Goal: Information Seeking & Learning: Learn about a topic

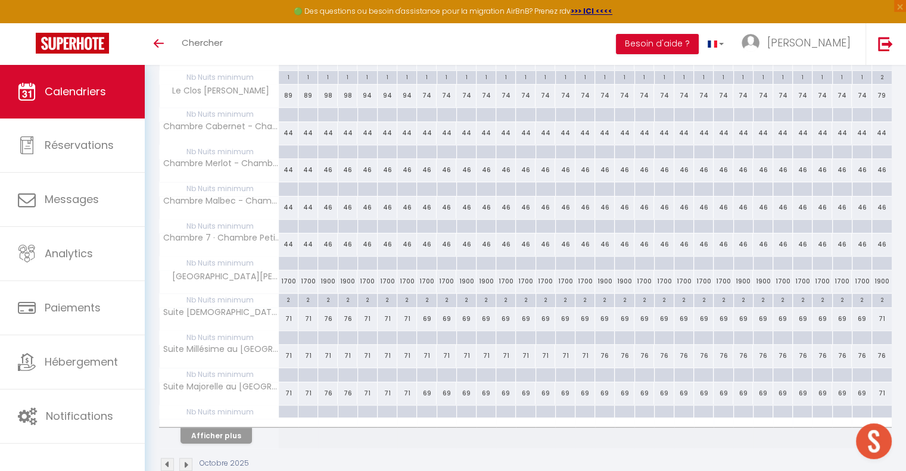
scroll to position [616, 0]
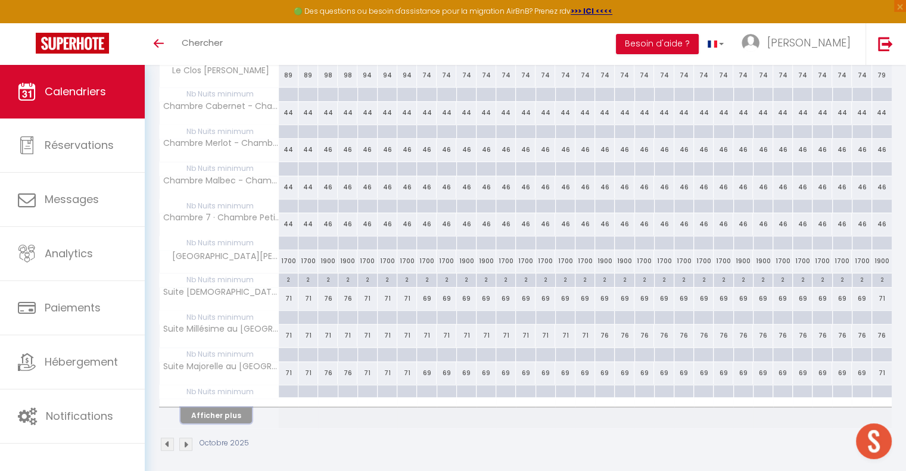
click at [229, 411] on button "Afficher plus" at bounding box center [217, 416] width 72 height 16
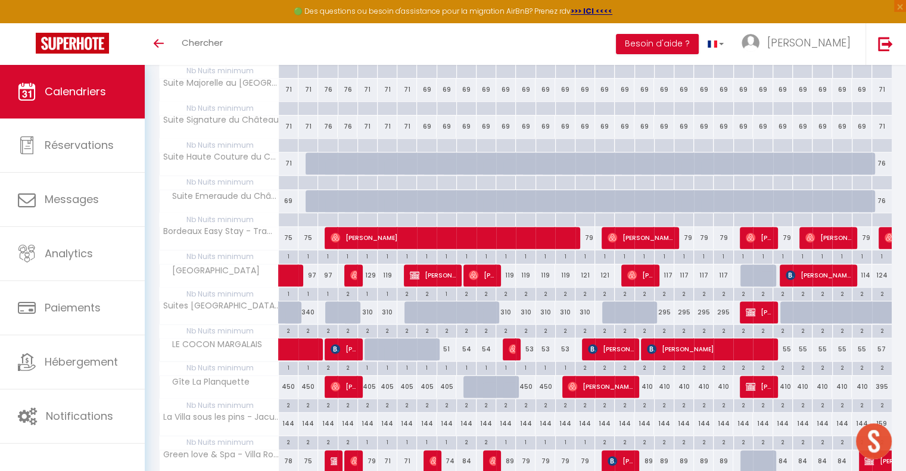
scroll to position [852, 0]
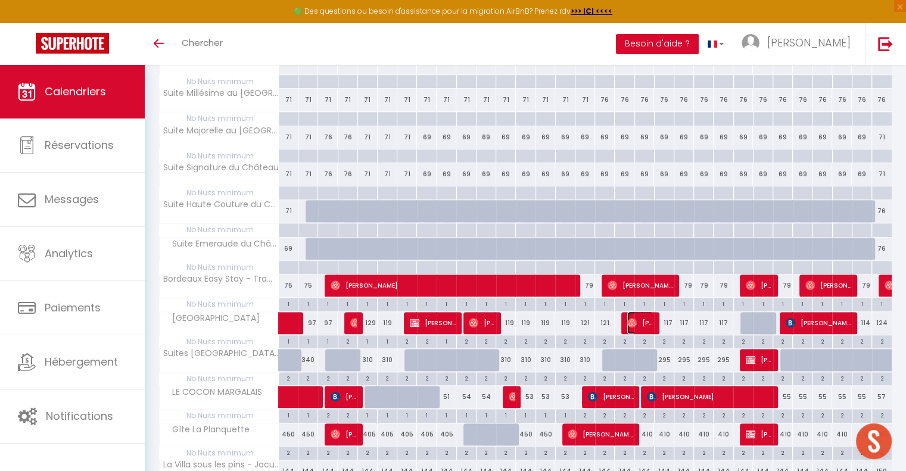
click at [631, 318] on img at bounding box center [632, 323] width 10 height 10
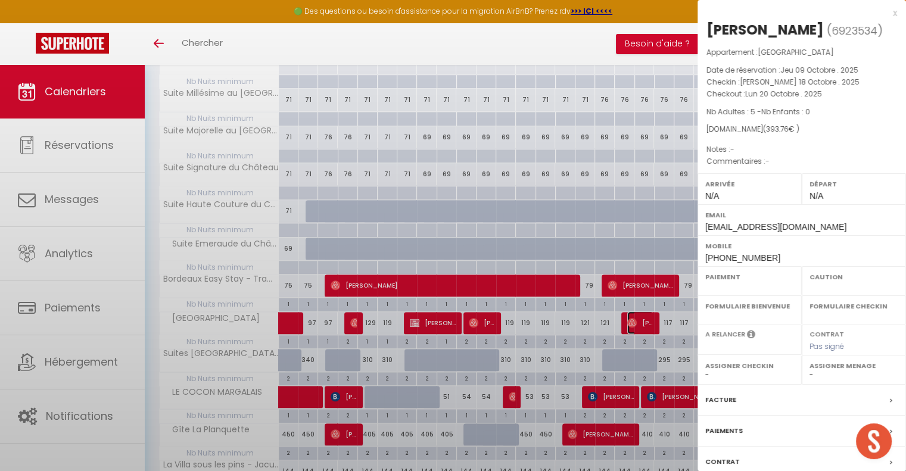
select select "OK"
select select "0"
select select "1"
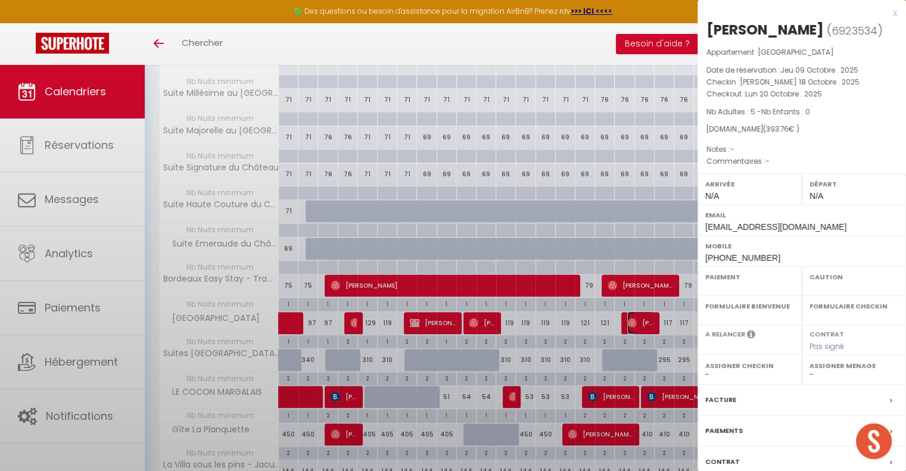
select select
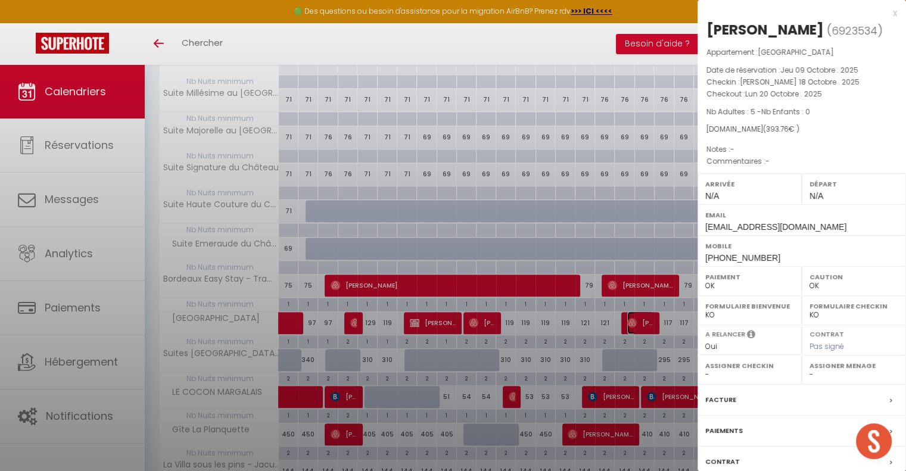
select select "51726"
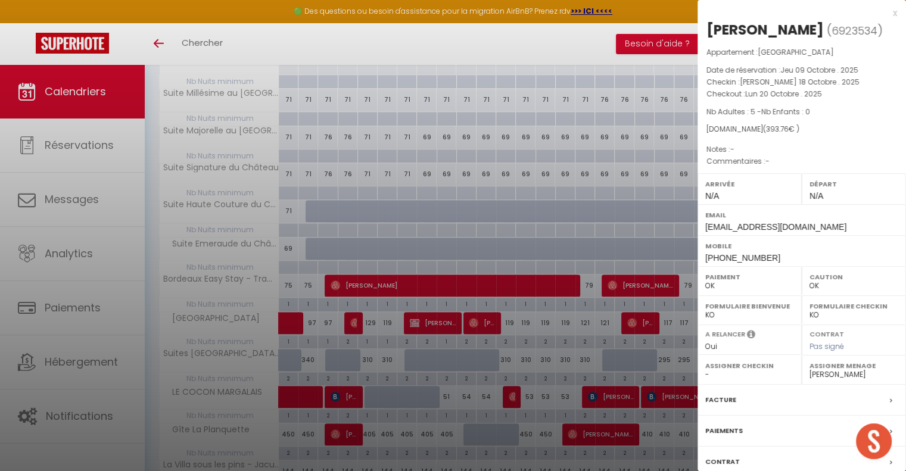
click at [885, 14] on div "x" at bounding box center [798, 13] width 200 height 14
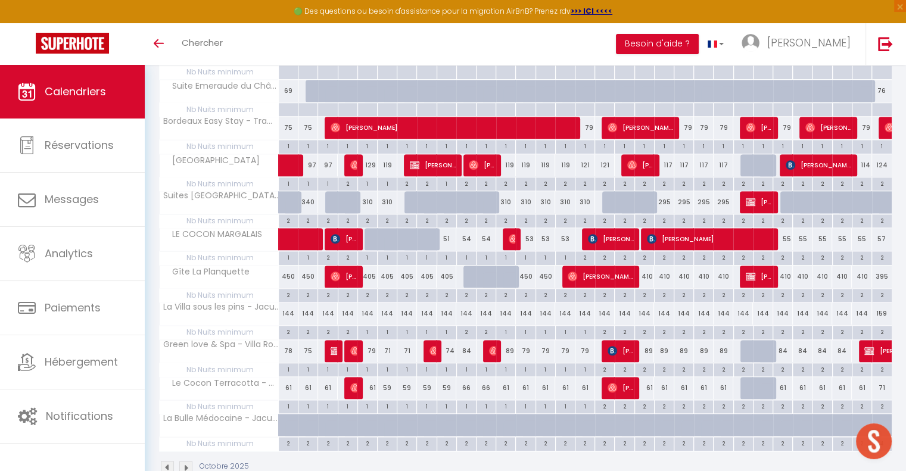
scroll to position [1031, 0]
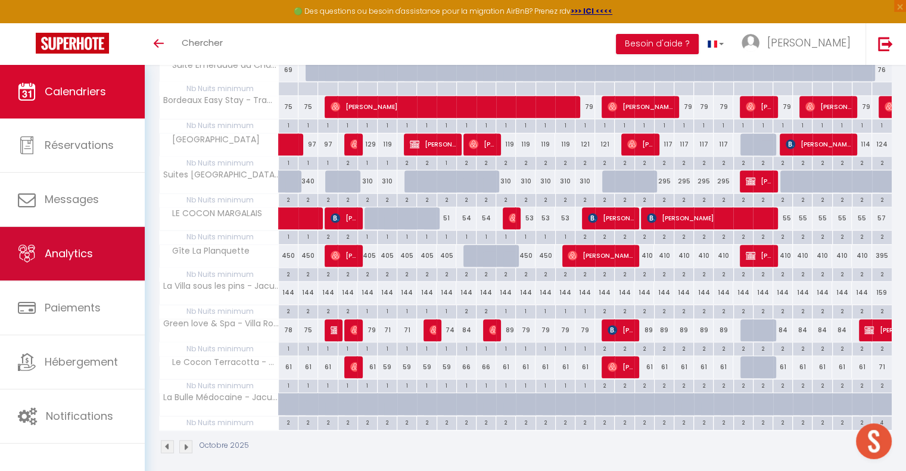
click at [80, 258] on span "Analytics" at bounding box center [69, 253] width 48 height 15
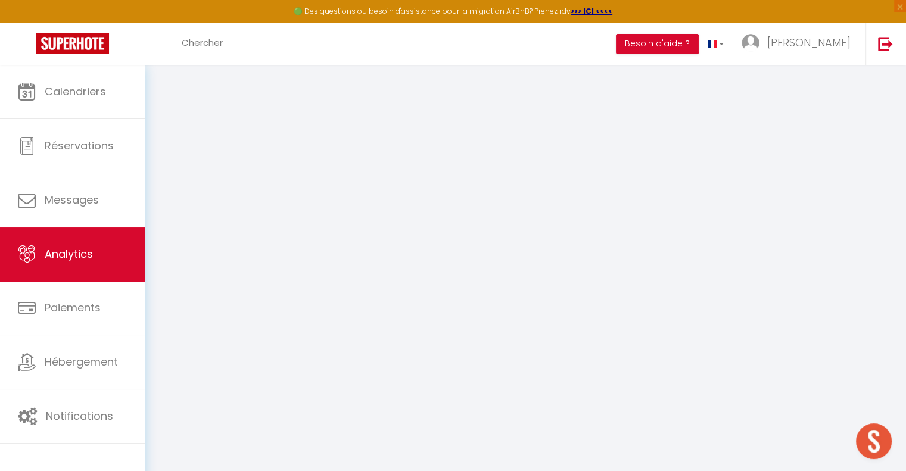
select select "2025"
select select "10"
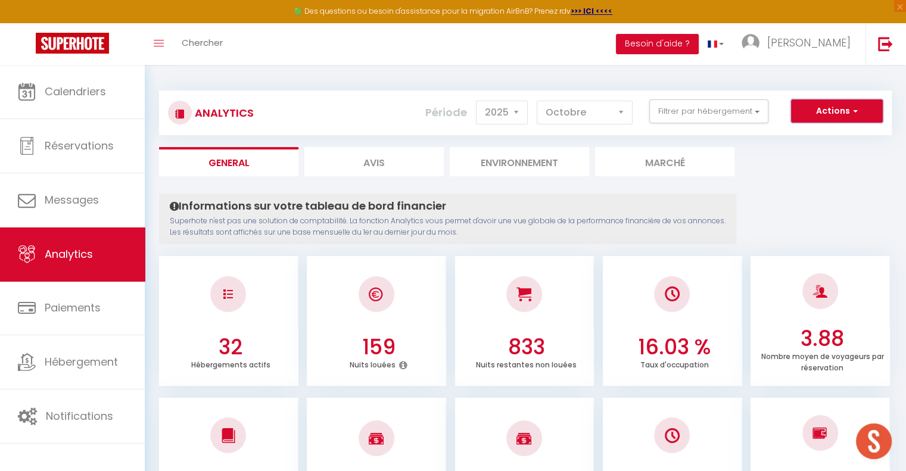
click at [825, 110] on button "Actions" at bounding box center [837, 112] width 92 height 24
click at [725, 113] on button "Filtrer par hébergement" at bounding box center [708, 112] width 119 height 24
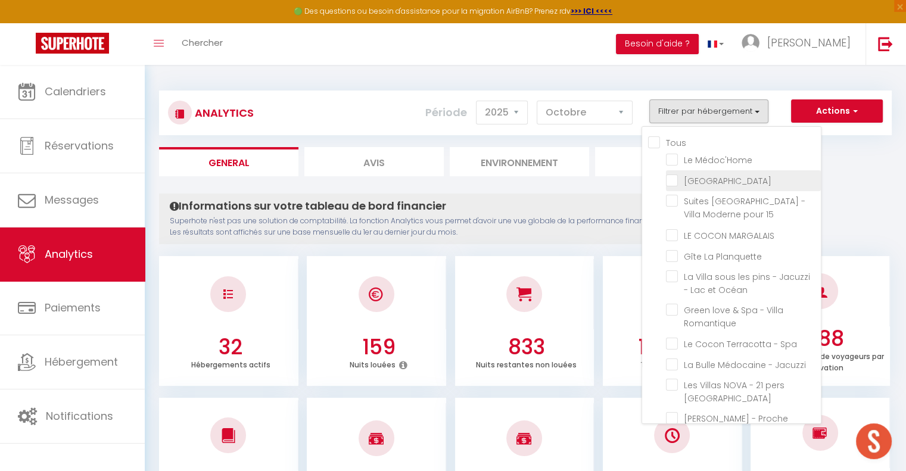
click at [679, 178] on SPA "checkbox" at bounding box center [743, 180] width 155 height 12
checkbox SPA "true"
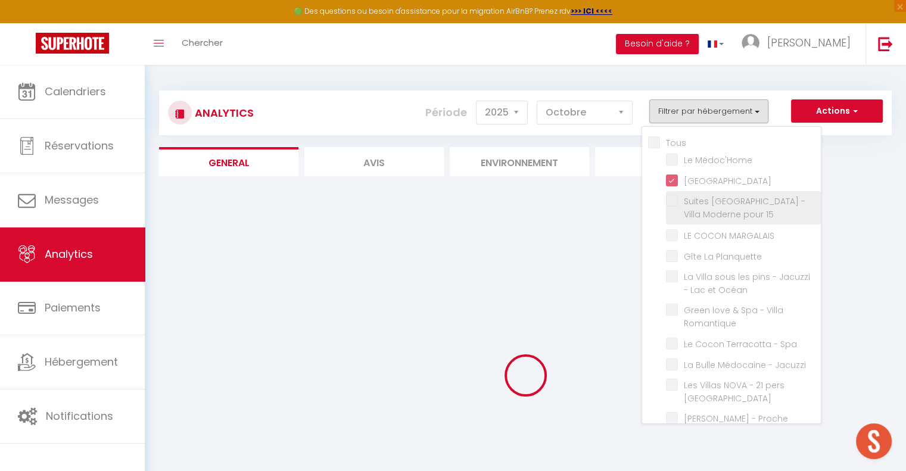
checkbox Médoc\'Home "false"
checkbox 15 "false"
checkbox MARGALAIS "false"
checkbox Planquette "false"
checkbox Océan "false"
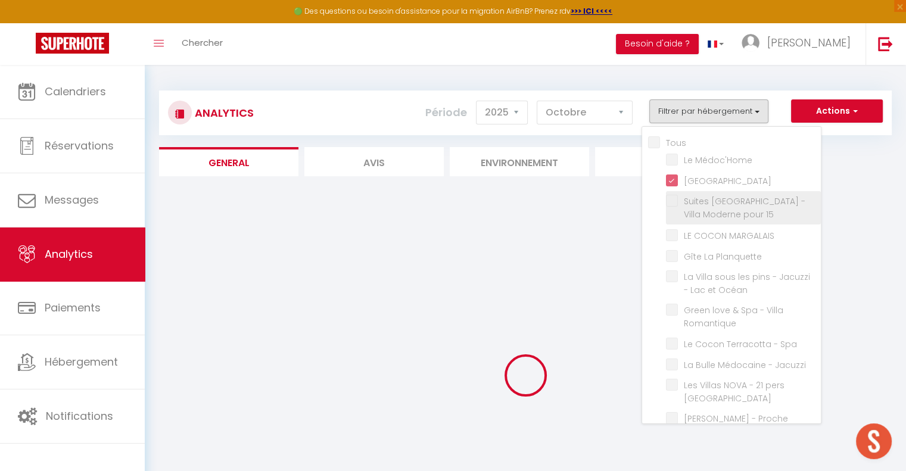
checkbox Romantique "false"
checkbox Spa "false"
checkbox Jacuzzi "false"
checkbox Océan "false"
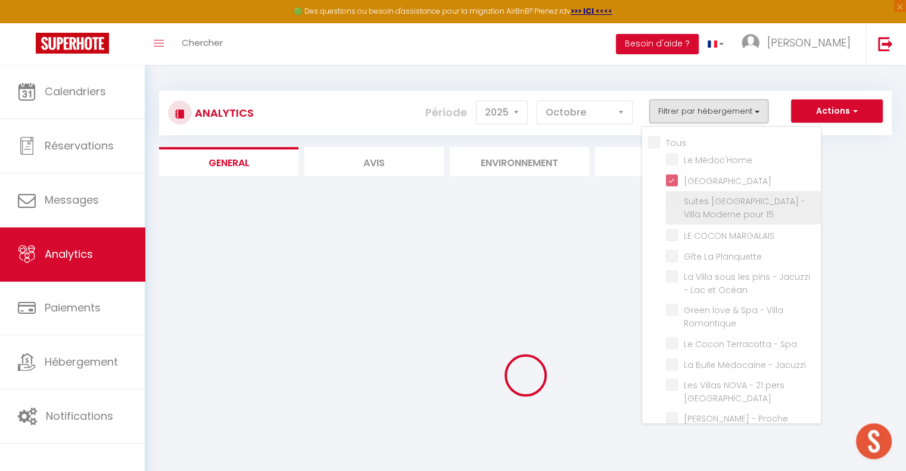
checkbox COSY "false"
checkbox Château "false"
checkbox Océan "false"
checkbox Jardin "false"
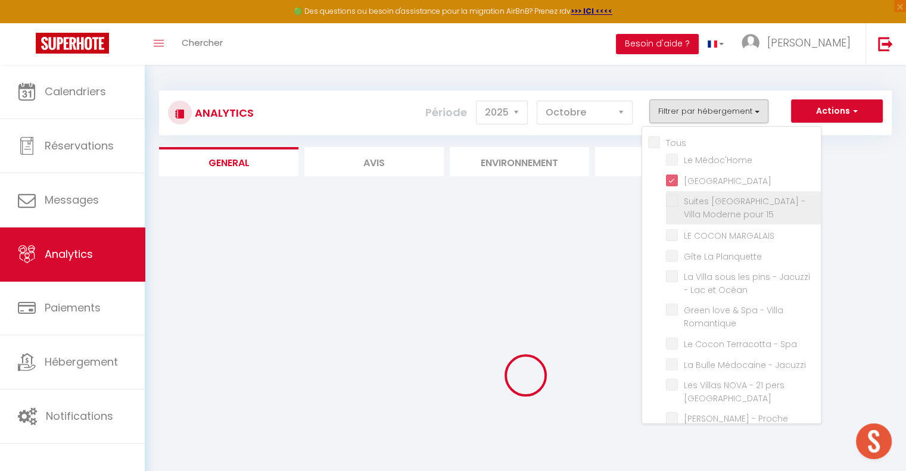
checkbox privé "false"
checkbox 4 "false"
checkbox 5 "false"
checkbox 6 "false"
checkbox Bordeaux "false"
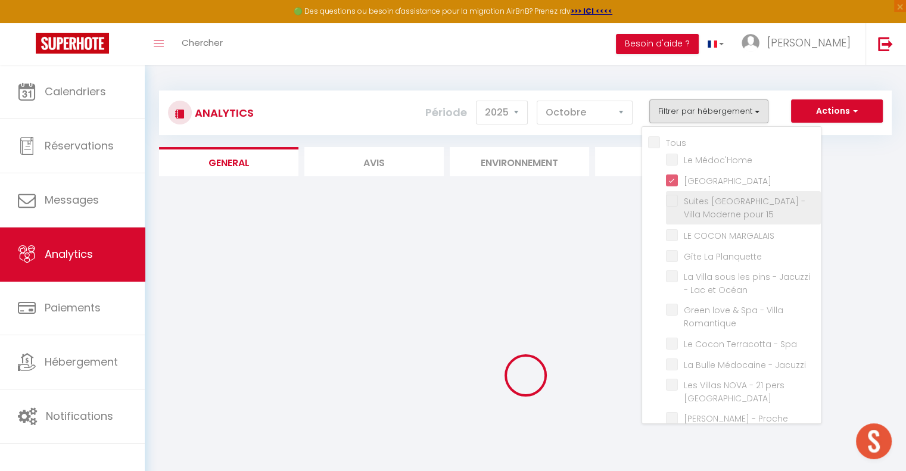
checkbox Verdot "false"
checkbox Jardin "false"
checkbox C "false"
checkbox Château "false"
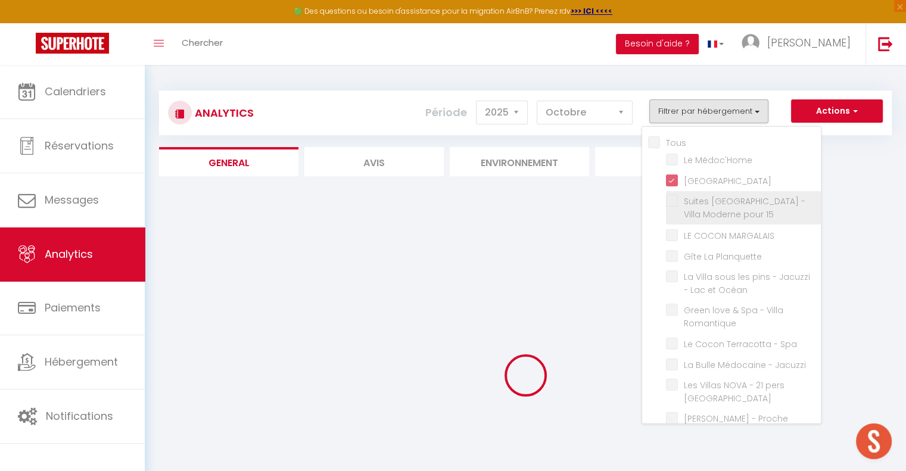
checkbox Château "false"
checkbox L\'hôpital "false"
checkbox Château "false"
checkbox Bordelais "false"
checkbox Centre "false"
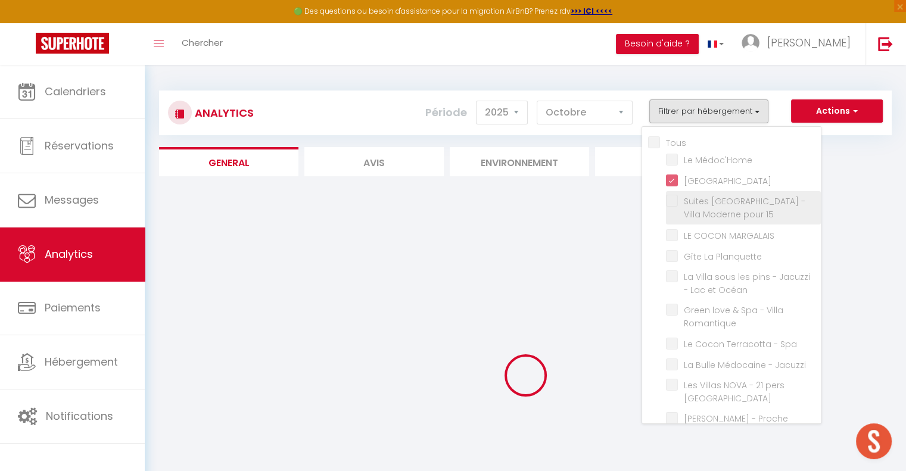
checkbox Océan "false"
checkbox Médoc\'Home "false"
checkbox 15 "false"
checkbox MARGALAIS "false"
checkbox Planquette "false"
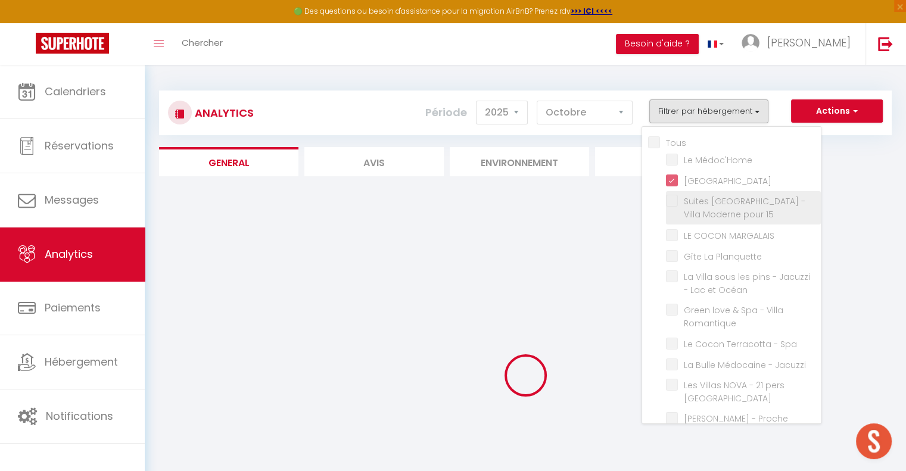
checkbox Océan "false"
checkbox Romantique "false"
checkbox Spa "false"
checkbox Jacuzzi "false"
checkbox Océan "false"
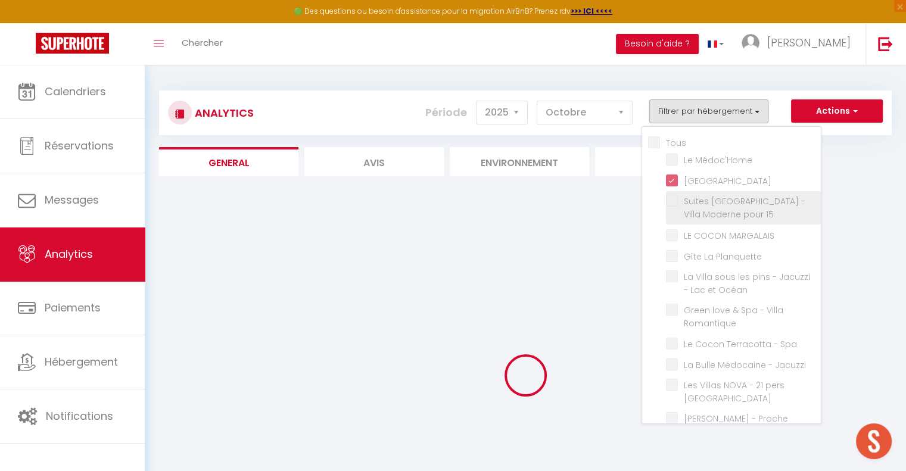
checkbox Océan "false"
checkbox COSY "false"
checkbox Château "false"
checkbox Océan "false"
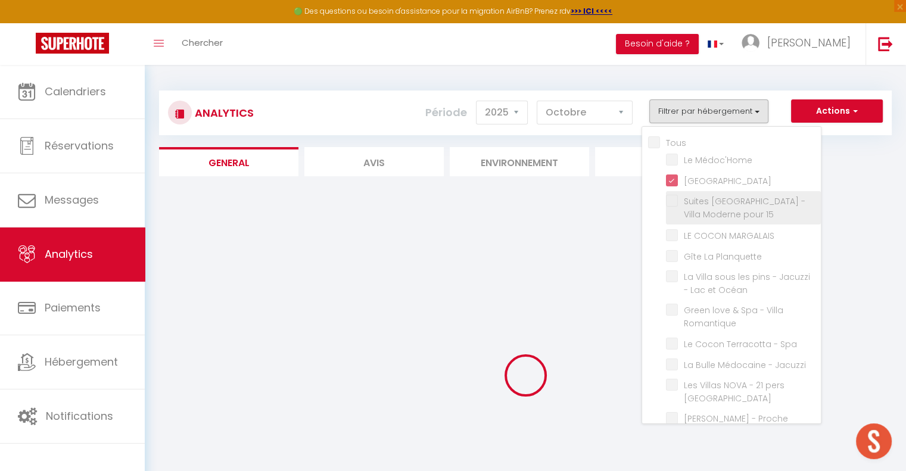
checkbox Jardin "false"
checkbox privé "false"
checkbox 4 "false"
checkbox 5 "false"
checkbox 6 "false"
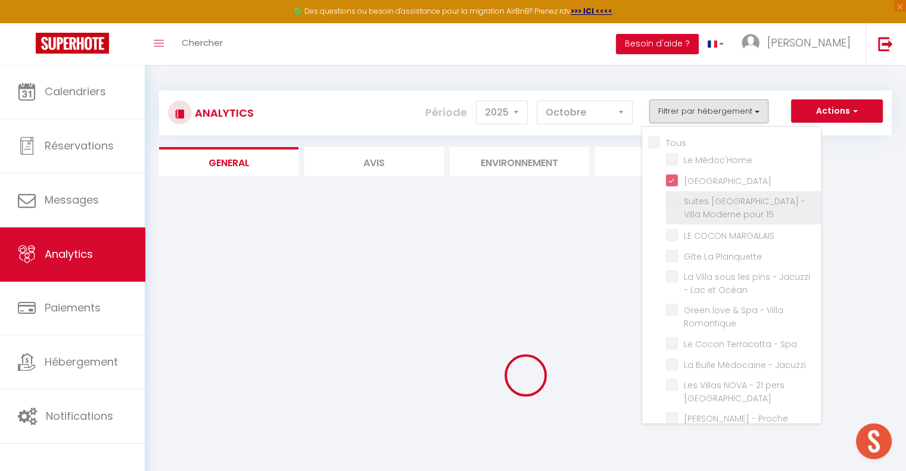
checkbox Bordeaux "false"
checkbox Verdot "false"
checkbox Jardin "false"
checkbox C "false"
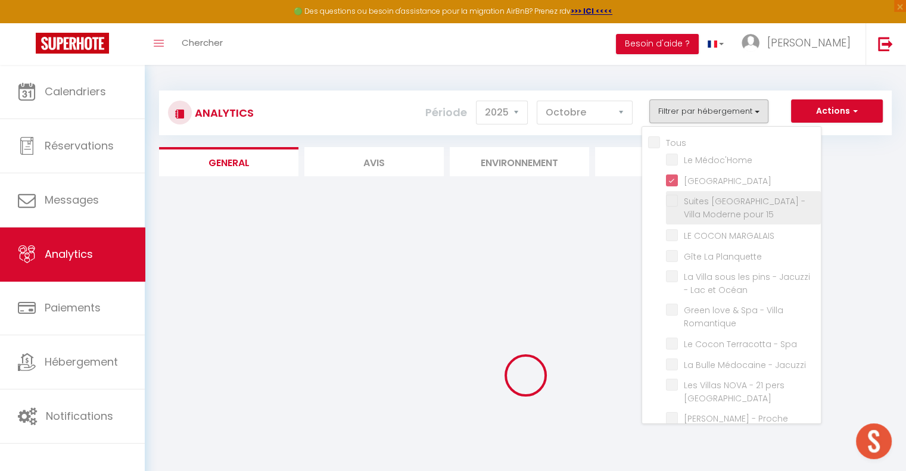
checkbox Château "false"
checkbox L\'hôpital "false"
checkbox Château "false"
checkbox Bordelais "false"
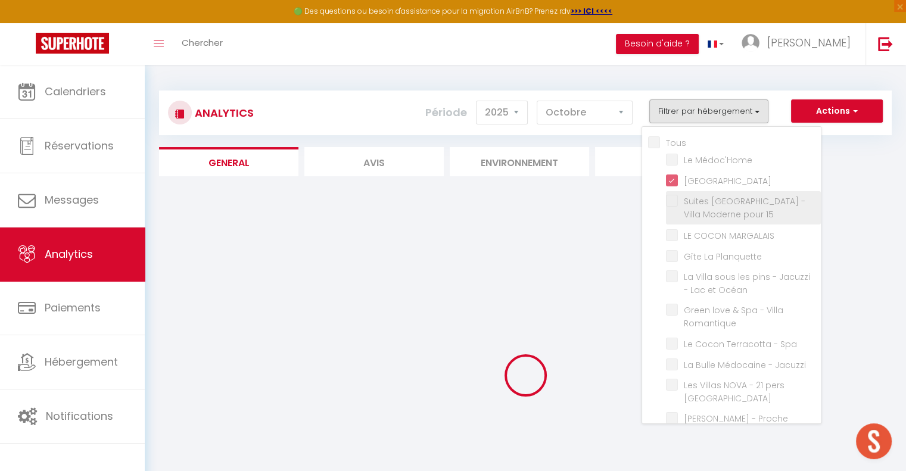
checkbox Centre "false"
checkbox Océan "false"
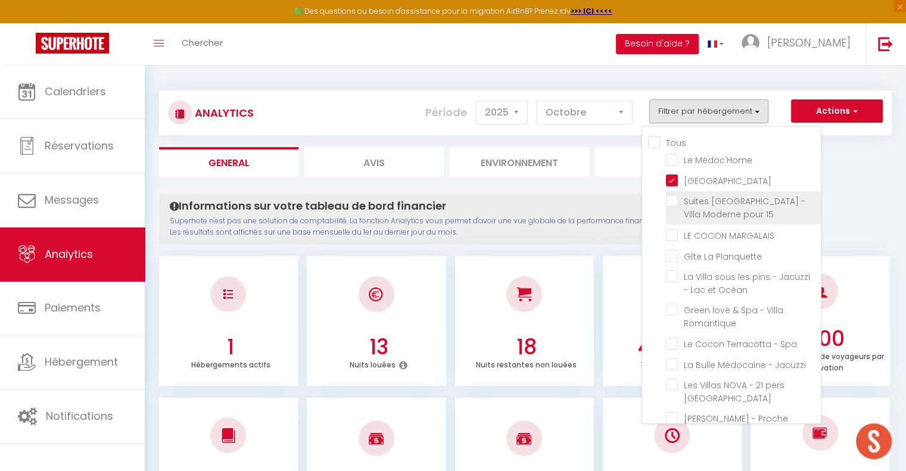
click at [675, 202] on 15 "checkbox" at bounding box center [743, 201] width 155 height 12
checkbox 15 "true"
checkbox Médoc\'Home "false"
checkbox MARGALAIS "false"
checkbox Planquette "false"
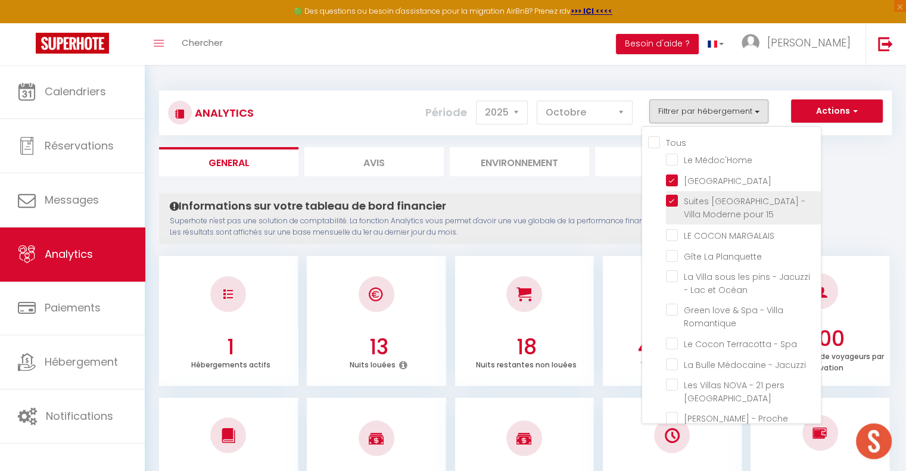
checkbox Océan "false"
checkbox Romantique "false"
checkbox Spa "false"
checkbox Jacuzzi "false"
checkbox Océan "false"
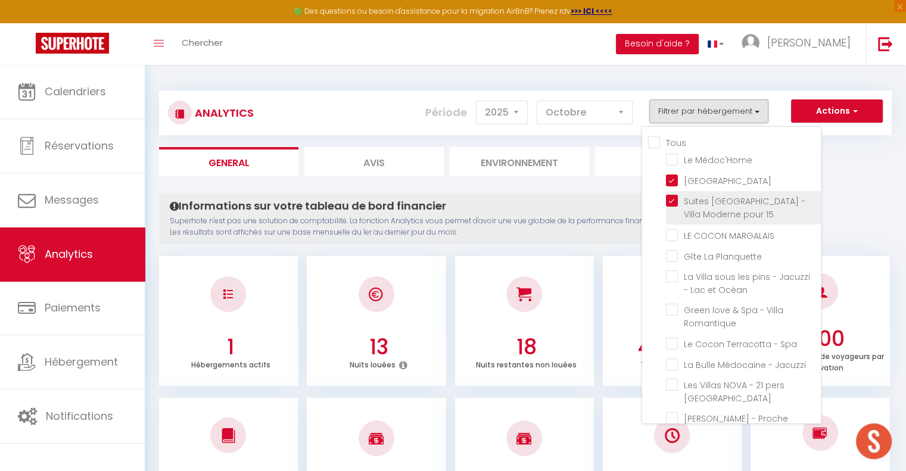
checkbox Océan "false"
checkbox COSY "false"
checkbox Château "false"
checkbox Océan "false"
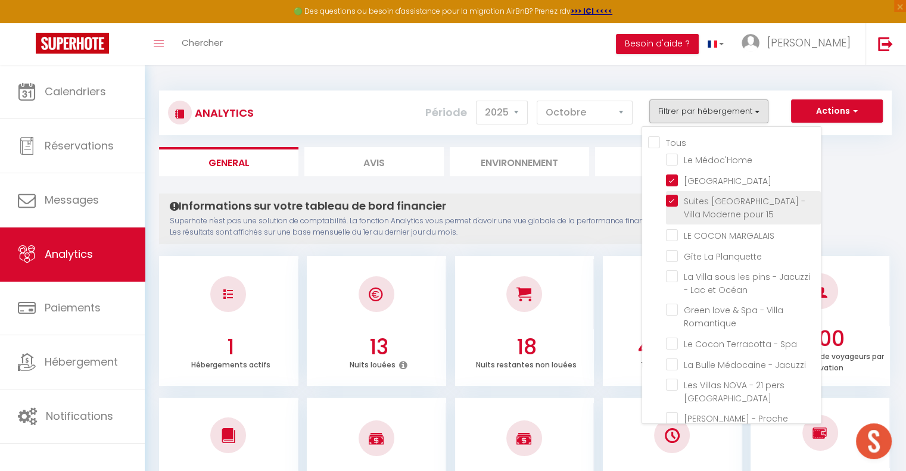
checkbox Jardin "false"
checkbox privé "false"
checkbox 4 "false"
checkbox 5 "false"
checkbox 6 "false"
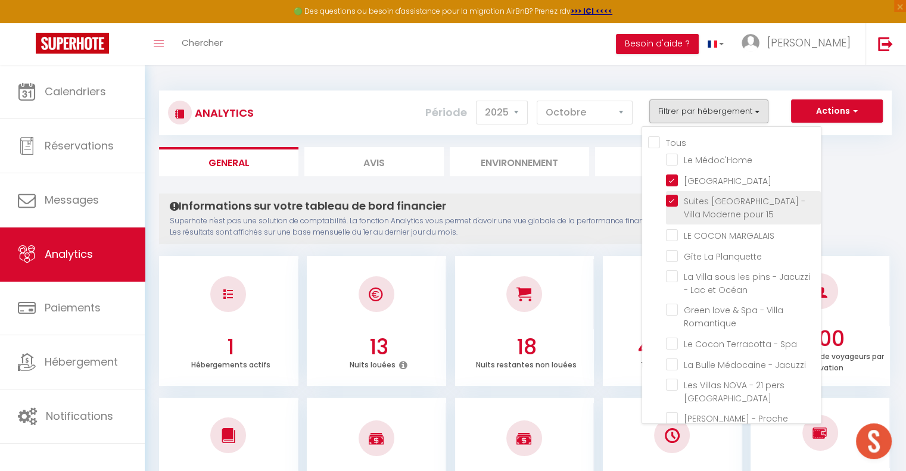
checkbox Bordeaux "false"
checkbox Verdot "false"
checkbox Jardin "false"
checkbox C "false"
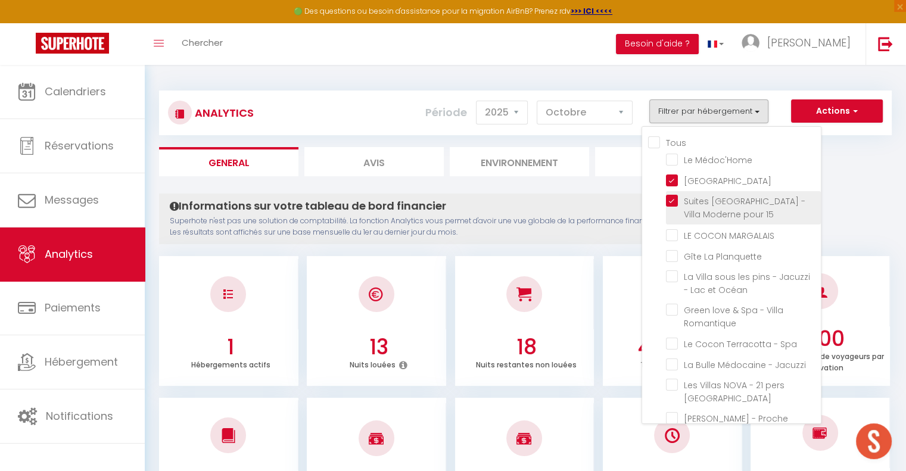
checkbox Château "false"
checkbox L\'hôpital "false"
checkbox Château "false"
checkbox Bordelais "false"
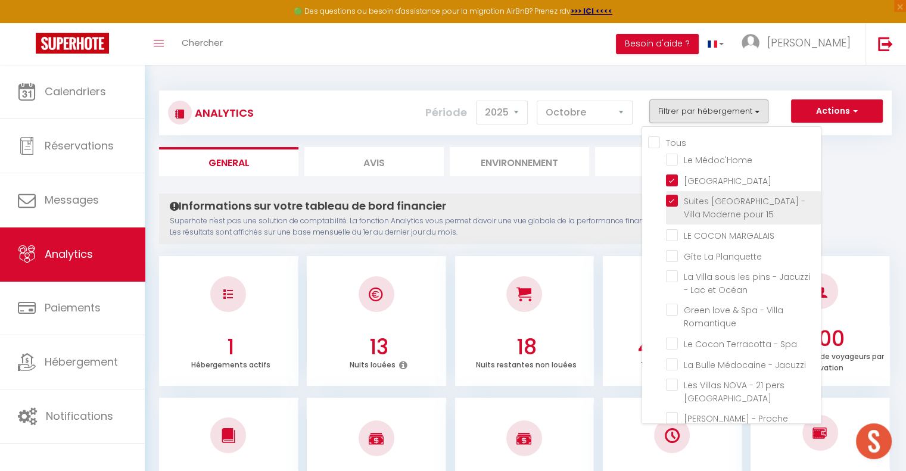
checkbox Centre "false"
checkbox Océan "false"
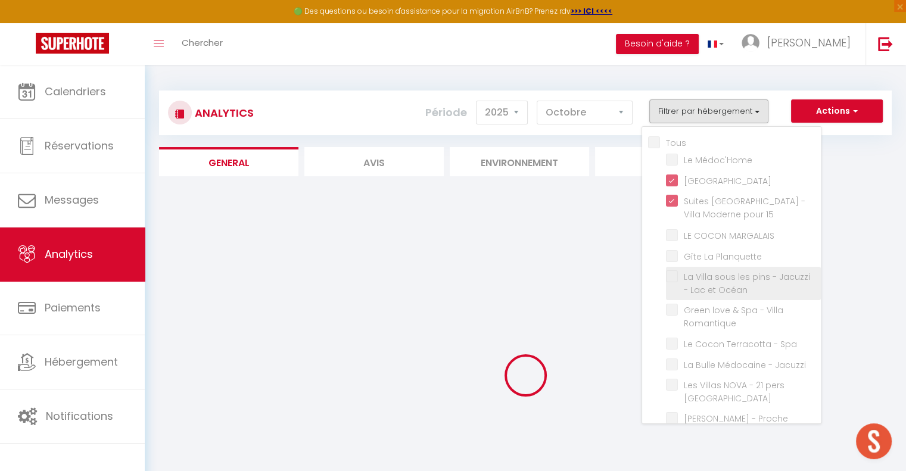
checkbox Médoc\'Home "false"
checkbox MARGALAIS "false"
checkbox Planquette "false"
checkbox Océan "false"
checkbox Romantique "false"
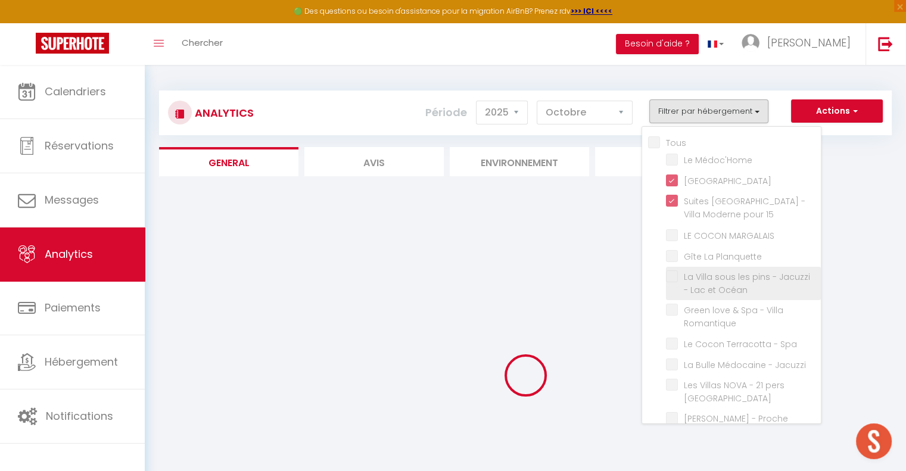
checkbox Spa "false"
checkbox Jacuzzi "false"
checkbox Océan "false"
checkbox COSY "false"
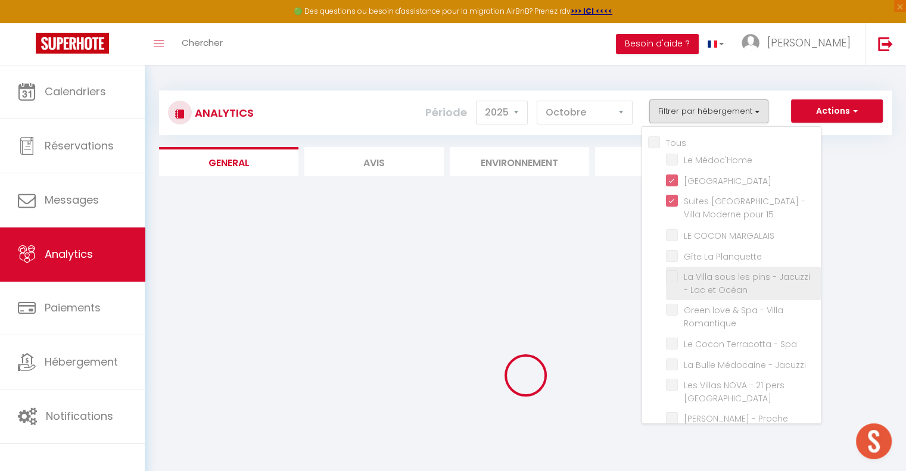
checkbox Château "false"
checkbox Océan "false"
checkbox Jardin "false"
checkbox privé "false"
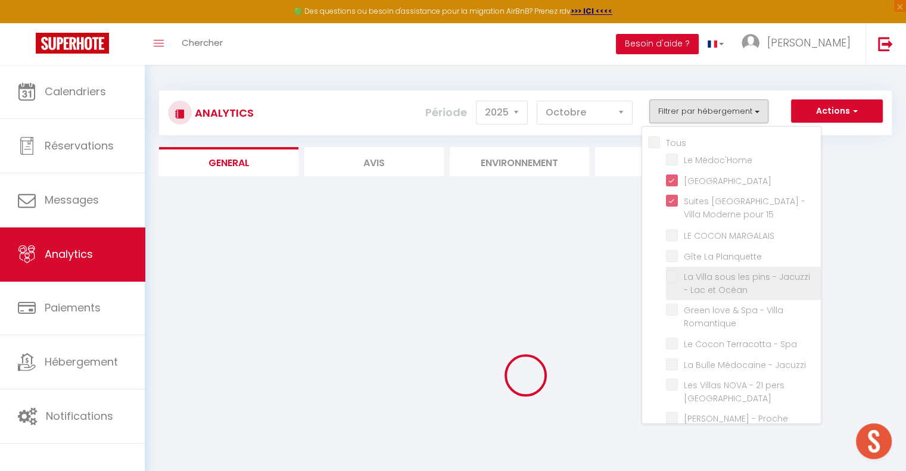
checkbox 4 "false"
checkbox 5 "false"
checkbox 6 "false"
checkbox Bordeaux "false"
checkbox Verdot "false"
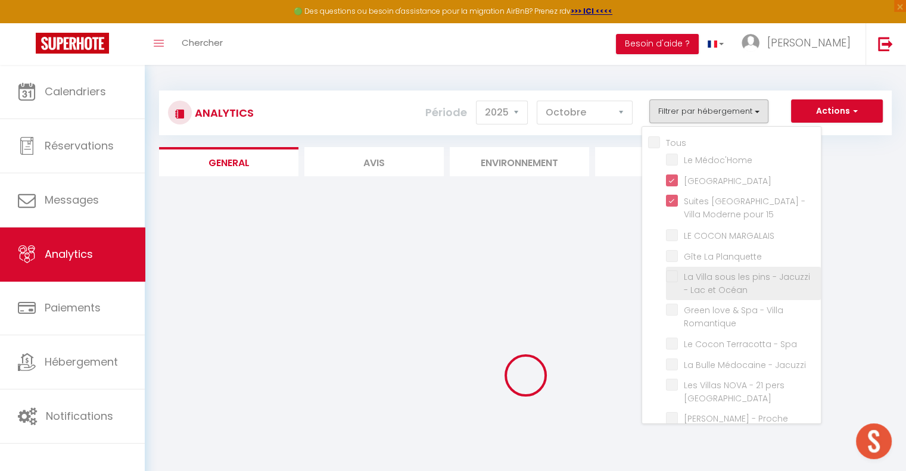
checkbox Jardin "false"
checkbox C "false"
checkbox Château "false"
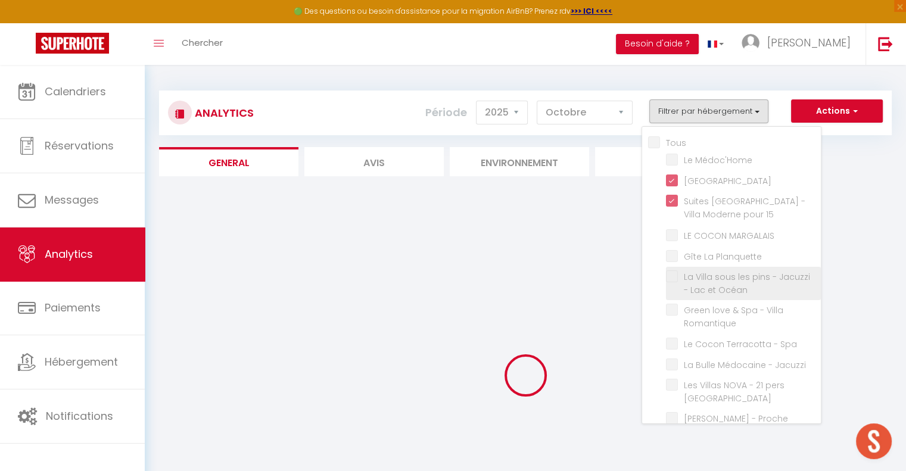
checkbox L\'hôpital "false"
checkbox Château "false"
checkbox Bordelais "false"
checkbox Centre "false"
checkbox Océan "false"
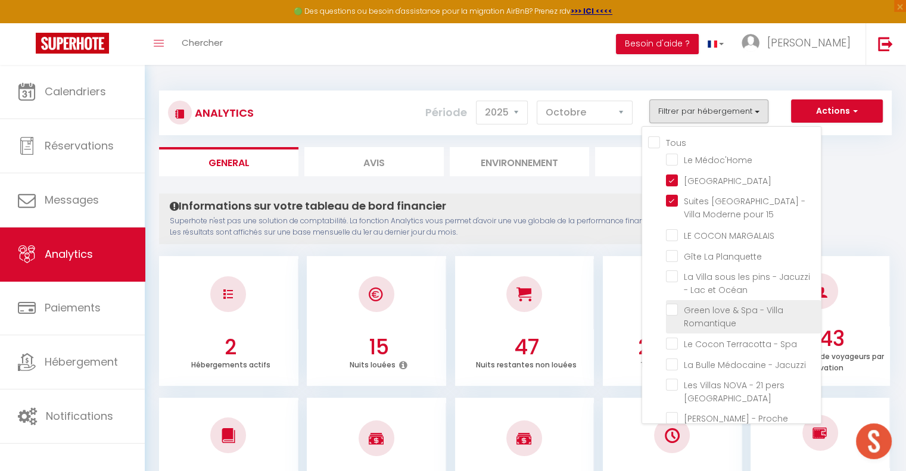
click at [670, 307] on Romantique "checkbox" at bounding box center [743, 310] width 155 height 12
checkbox Romantique "true"
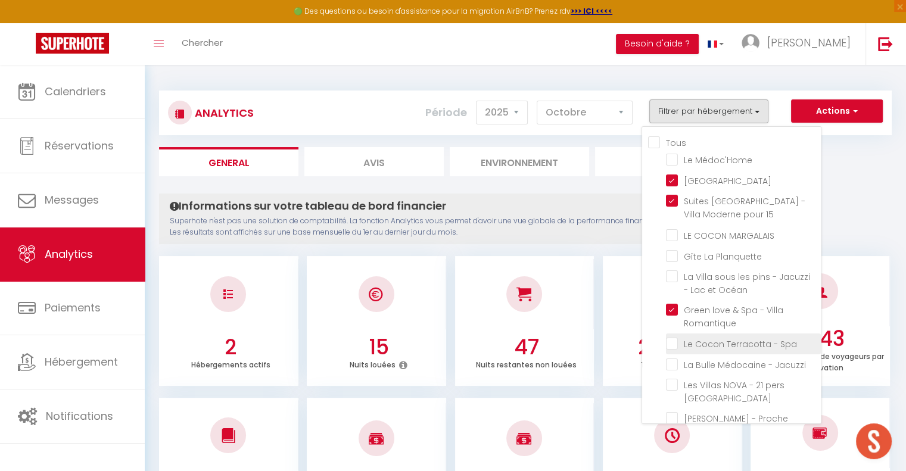
checkbox Médoc\'Home "false"
checkbox MARGALAIS "false"
checkbox Planquette "false"
checkbox Océan "false"
checkbox Spa "false"
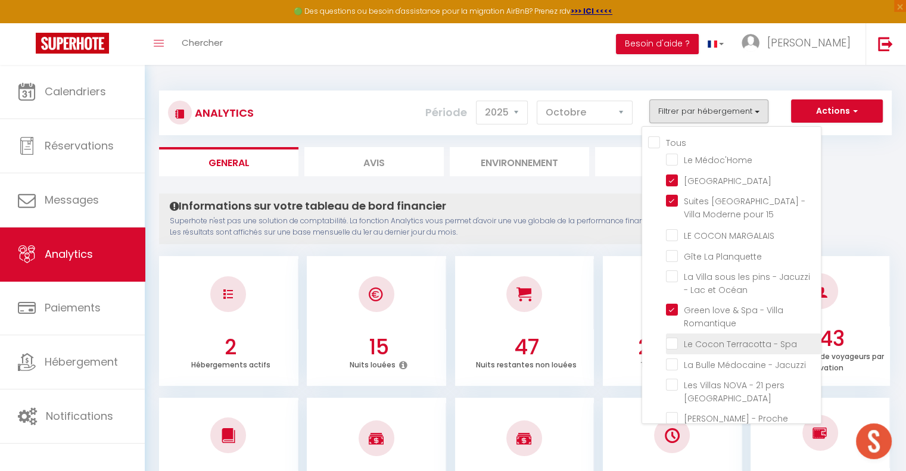
checkbox Jacuzzi "false"
checkbox Océan "false"
checkbox COSY "false"
checkbox Château "false"
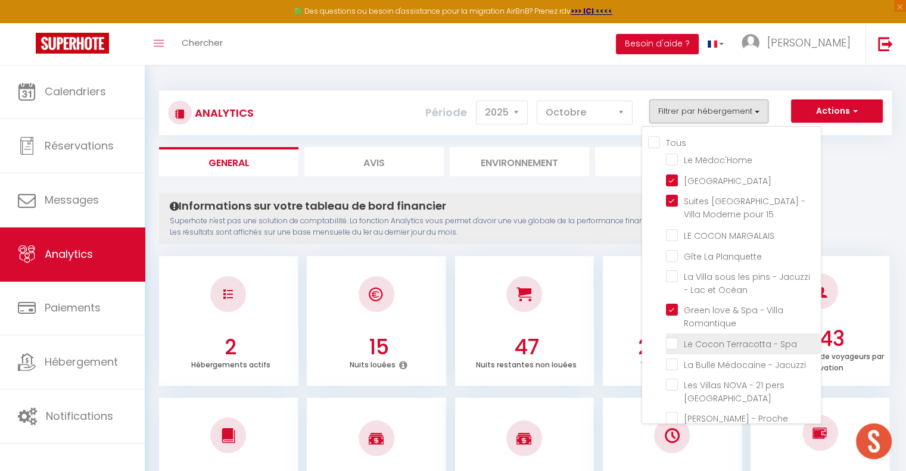
checkbox Océan "false"
checkbox Jardin "false"
checkbox privé "false"
checkbox 4 "false"
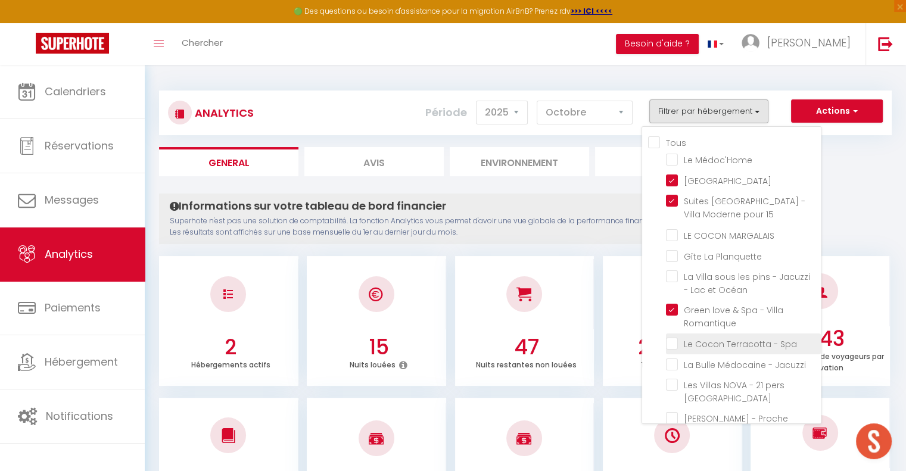
checkbox 5 "false"
checkbox 6 "false"
checkbox Bordeaux "false"
checkbox Verdot "false"
checkbox Jardin "false"
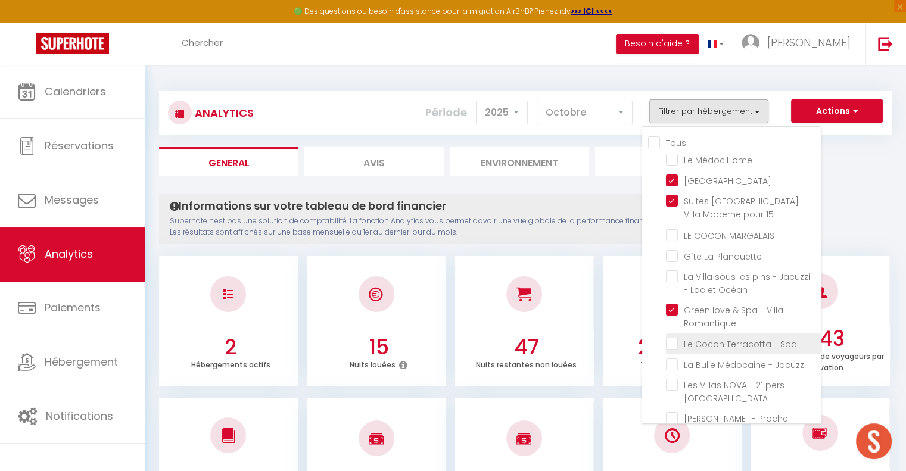
checkbox C "false"
checkbox Château "false"
checkbox L\'hôpital "false"
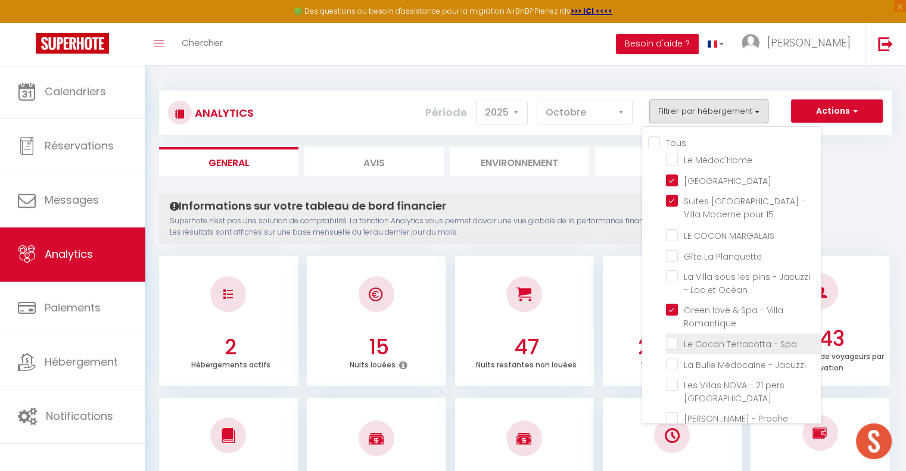
checkbox Château "false"
checkbox Bordelais "false"
checkbox Centre "false"
checkbox Océan "false"
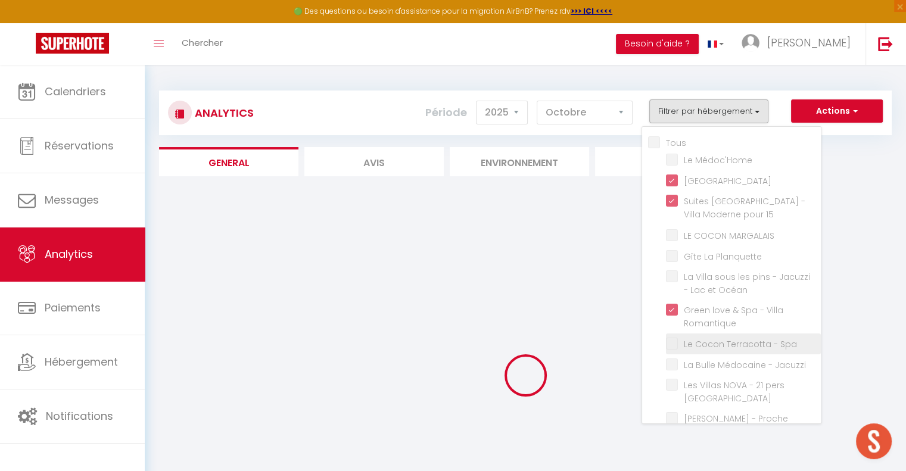
checkbox Médoc\'Home "false"
checkbox MARGALAIS "false"
checkbox Planquette "false"
checkbox Océan "false"
checkbox Spa "false"
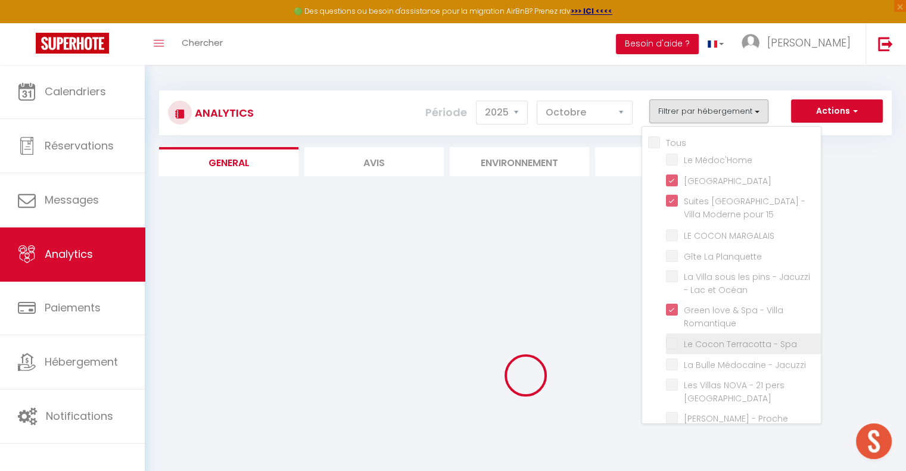
checkbox Jacuzzi "false"
checkbox Océan "false"
checkbox COSY "false"
checkbox Château "false"
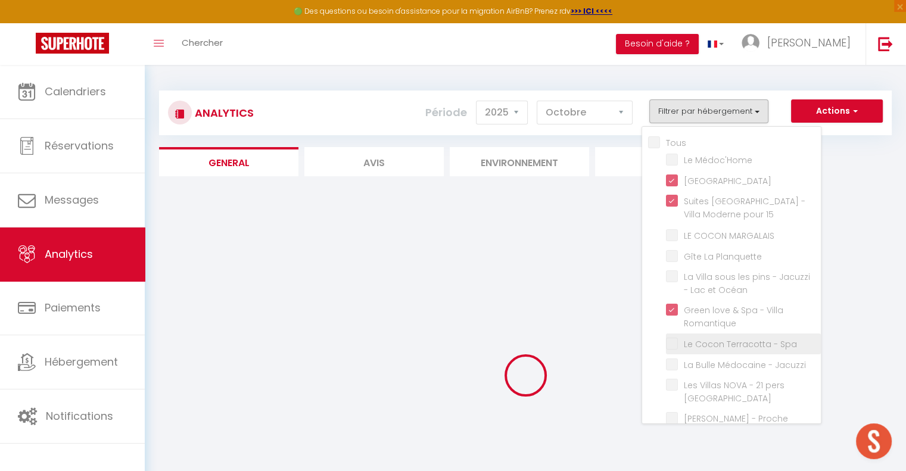
checkbox Océan "false"
checkbox Jardin "false"
checkbox privé "false"
checkbox 4 "false"
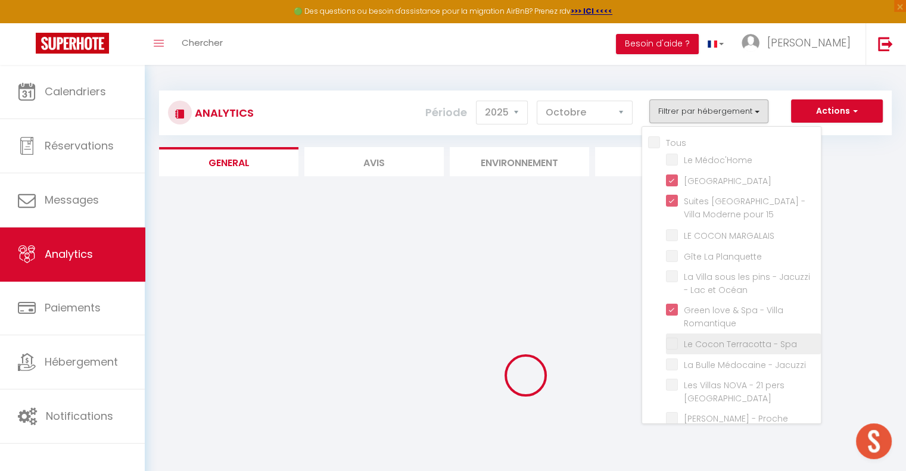
checkbox 5 "false"
checkbox 6 "false"
checkbox Bordeaux "false"
checkbox Verdot "false"
checkbox Jardin "false"
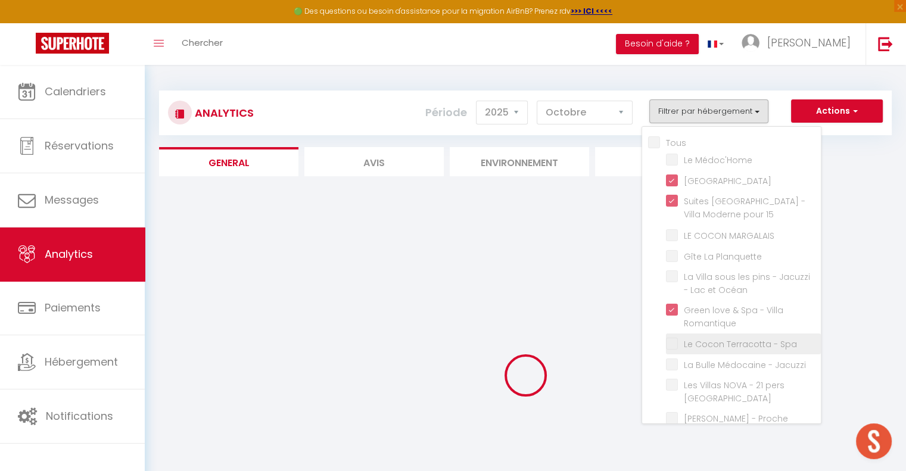
checkbox C "false"
checkbox Château "false"
checkbox L\'hôpital "false"
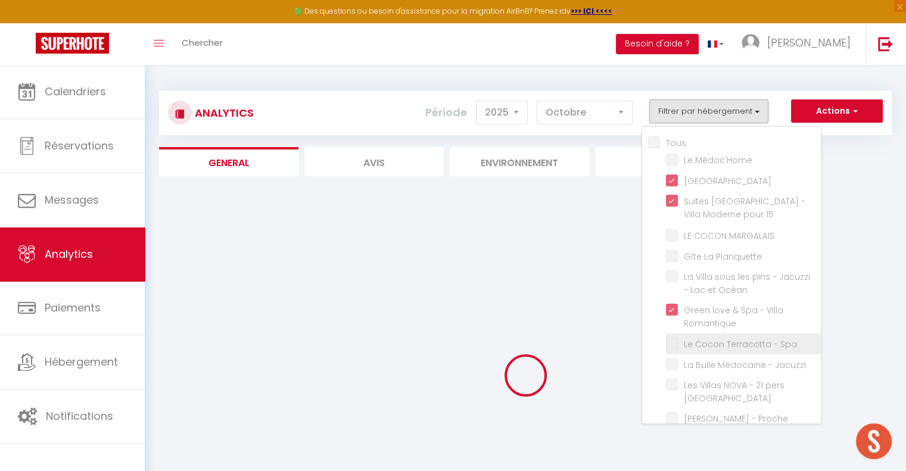
checkbox Château "false"
checkbox Bordelais "false"
checkbox Centre "false"
checkbox Océan "false"
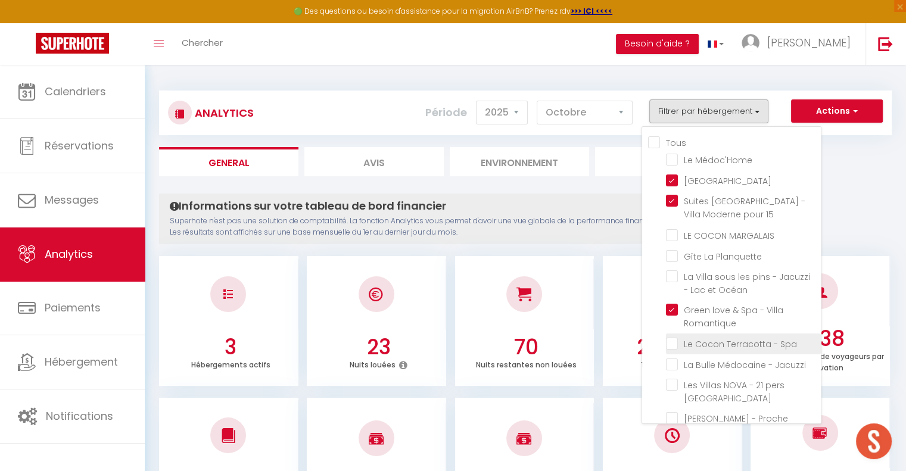
click at [675, 340] on Spa "checkbox" at bounding box center [743, 343] width 155 height 12
checkbox Spa "true"
checkbox Médoc\'Home "false"
checkbox MARGALAIS "false"
checkbox Planquette "false"
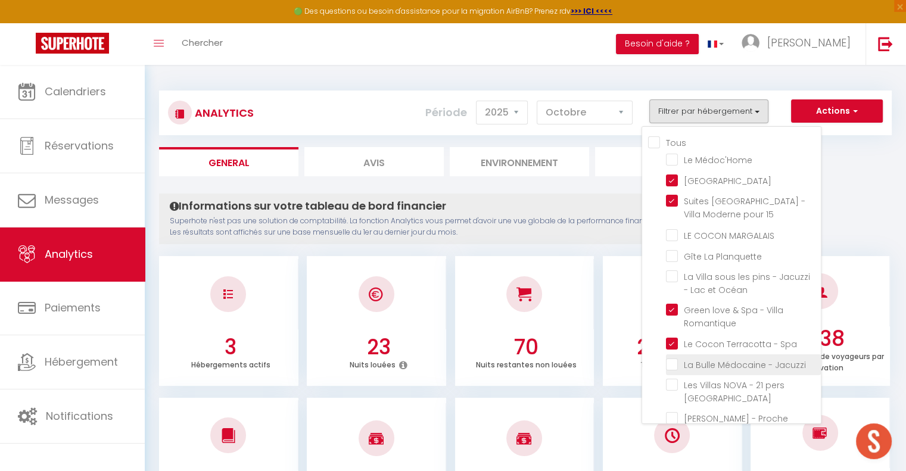
checkbox Océan "false"
checkbox Jacuzzi "false"
checkbox Océan "false"
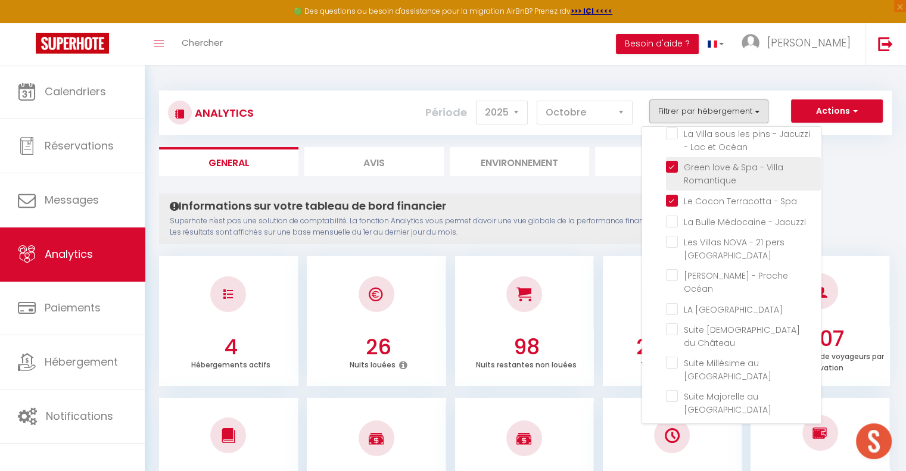
scroll to position [179, 0]
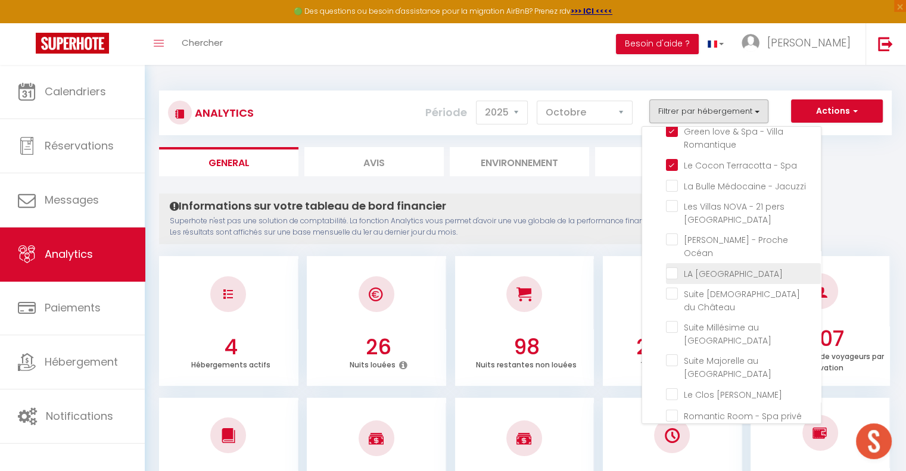
click at [679, 267] on COSY "checkbox" at bounding box center [743, 273] width 155 height 12
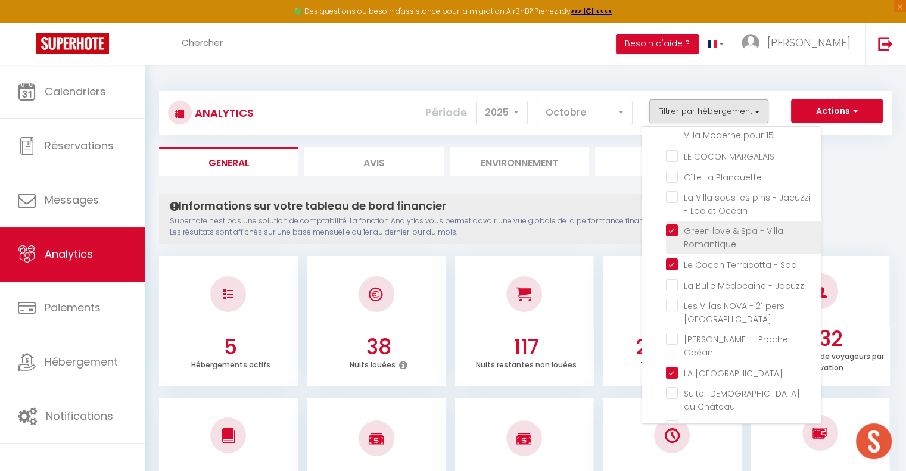
scroll to position [60, 0]
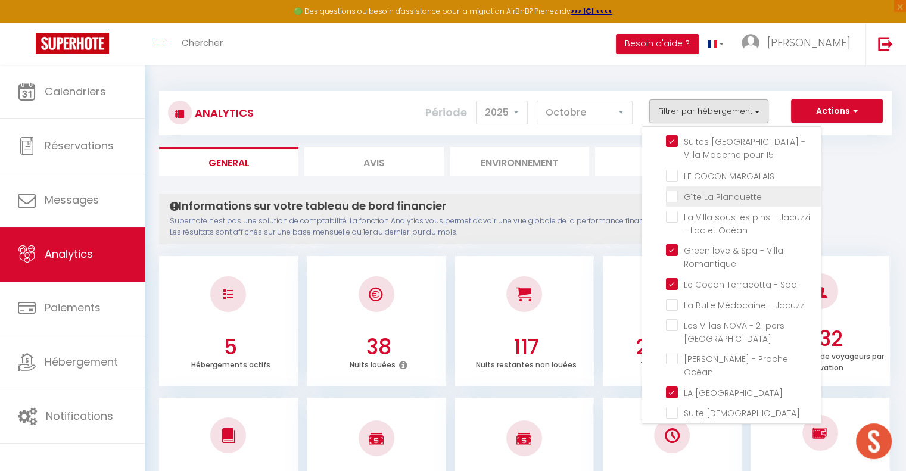
click at [668, 195] on Planquette "checkbox" at bounding box center [743, 196] width 155 height 12
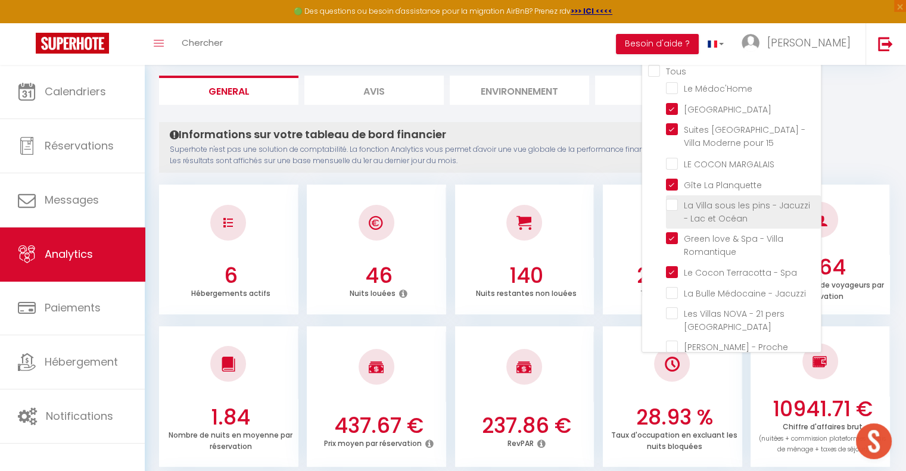
scroll to position [0, 0]
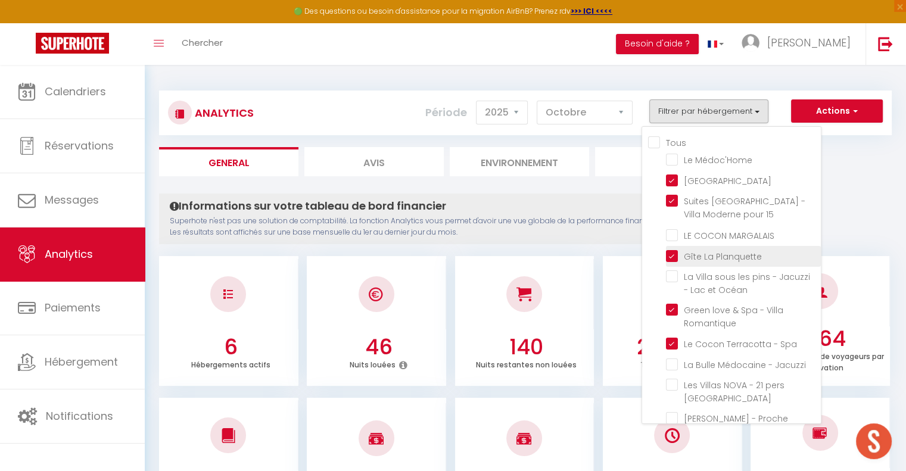
click at [673, 252] on Planquette "checkbox" at bounding box center [743, 256] width 155 height 12
